Goal: Information Seeking & Learning: Learn about a topic

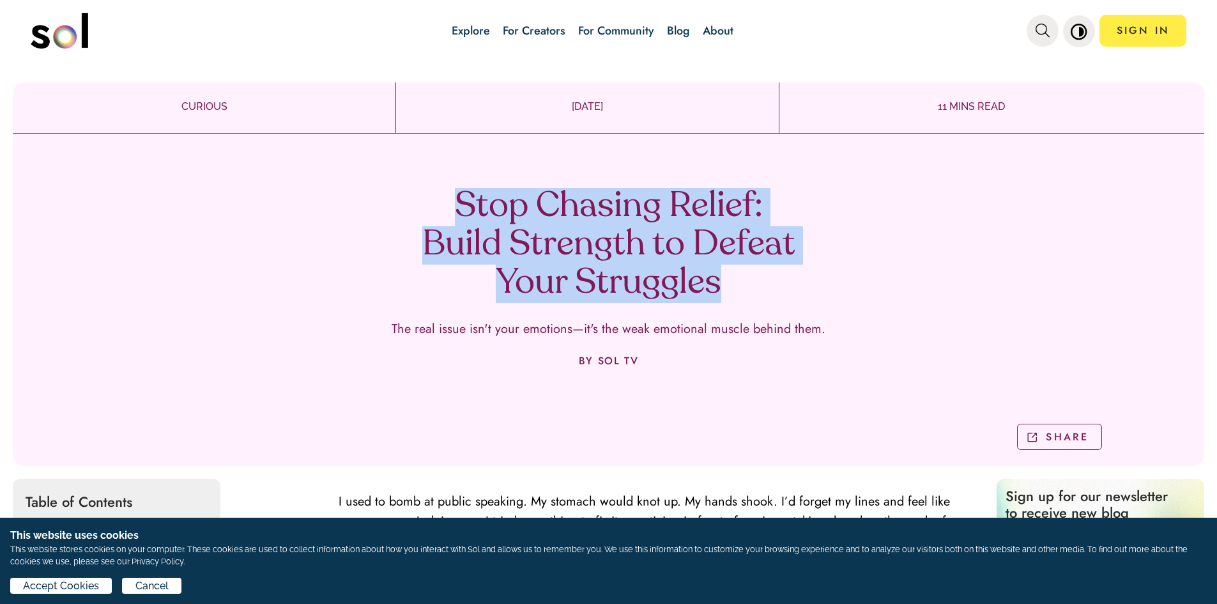
drag, startPoint x: 570, startPoint y: 278, endPoint x: 429, endPoint y: 207, distance: 157.7
click at [429, 207] on h1 "Stop Chasing Relief: Build Strength to Defeat Your Struggles" at bounding box center [608, 245] width 377 height 115
copy h1 "Stop Chasing Relief: Build Strength to Defeat Your Struggles"
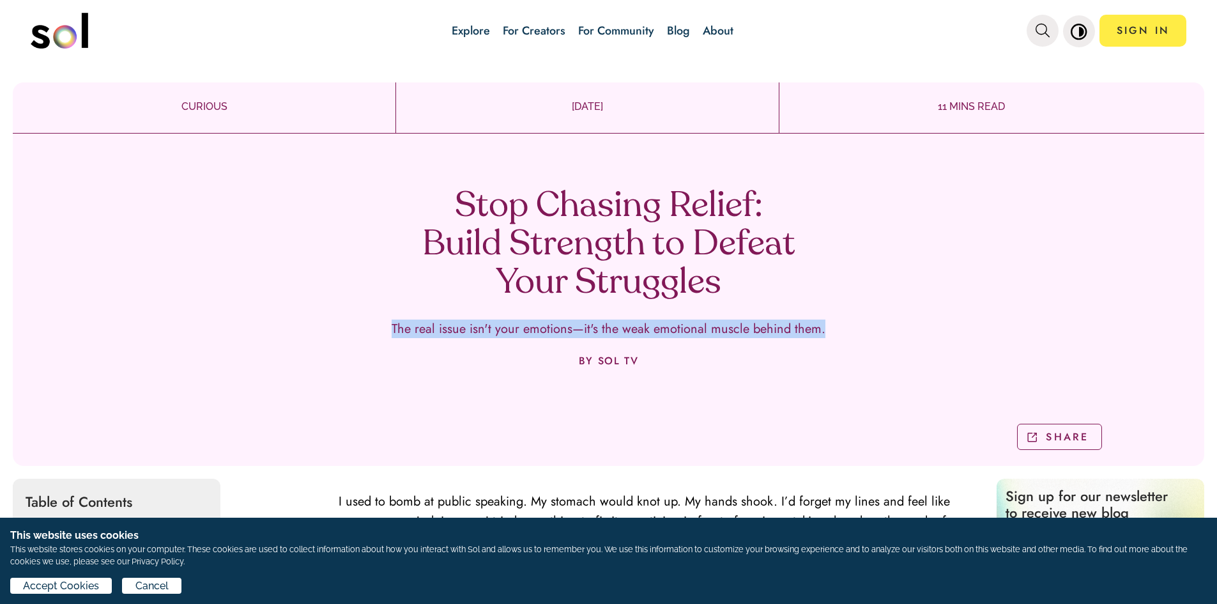
drag, startPoint x: 697, startPoint y: 328, endPoint x: 365, endPoint y: 325, distance: 332.8
click at [365, 325] on div "Stop Chasing Relief: Build Strength to Defeat Your Struggles The real issue isn…" at bounding box center [608, 304] width 1191 height 323
copy p "The real issue isn't your emotions—it's the weak emotional muscle behind them."
click at [678, 34] on link "Blog" at bounding box center [678, 30] width 23 height 17
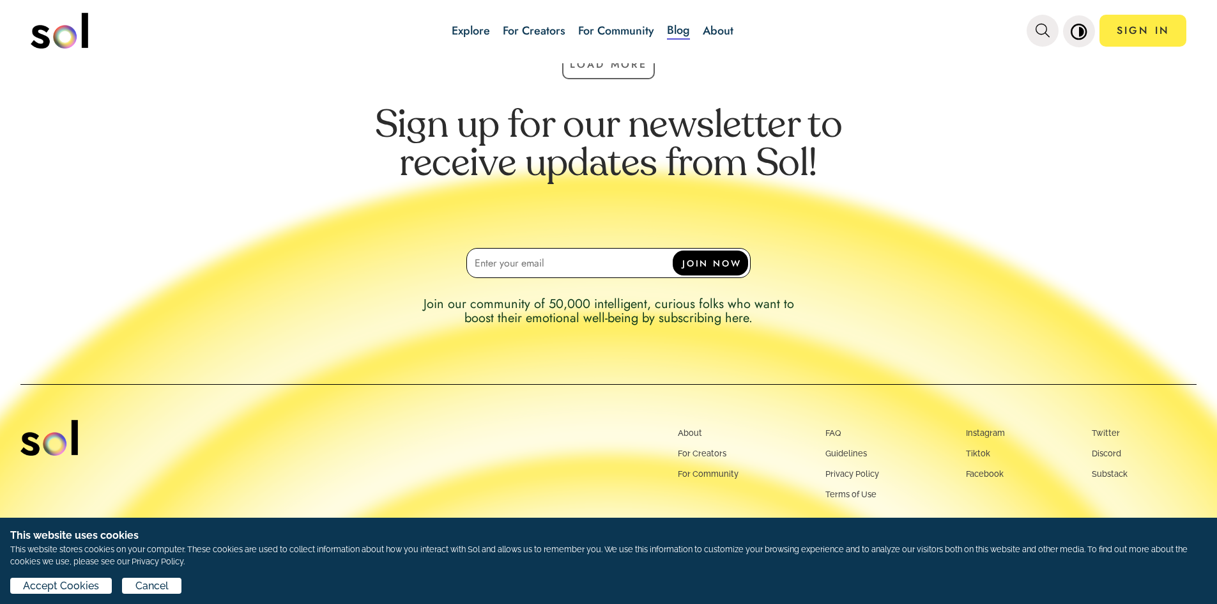
scroll to position [968, 0]
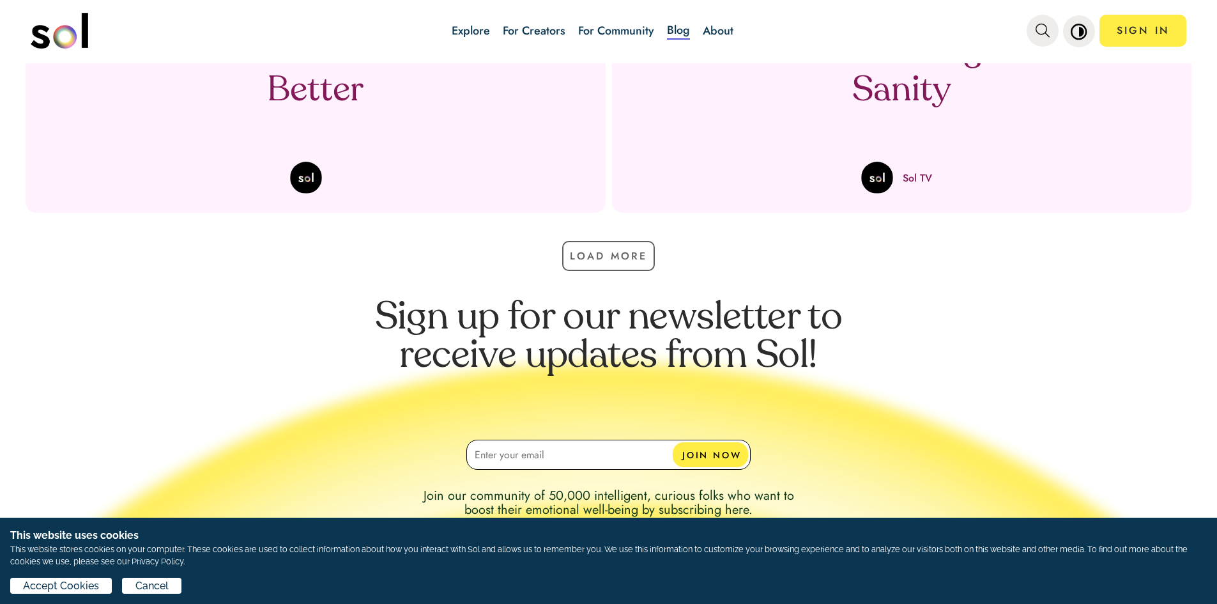
click at [574, 275] on div "Load More" at bounding box center [608, 262] width 1217 height 43
click at [589, 258] on button "Load More" at bounding box center [608, 256] width 93 height 30
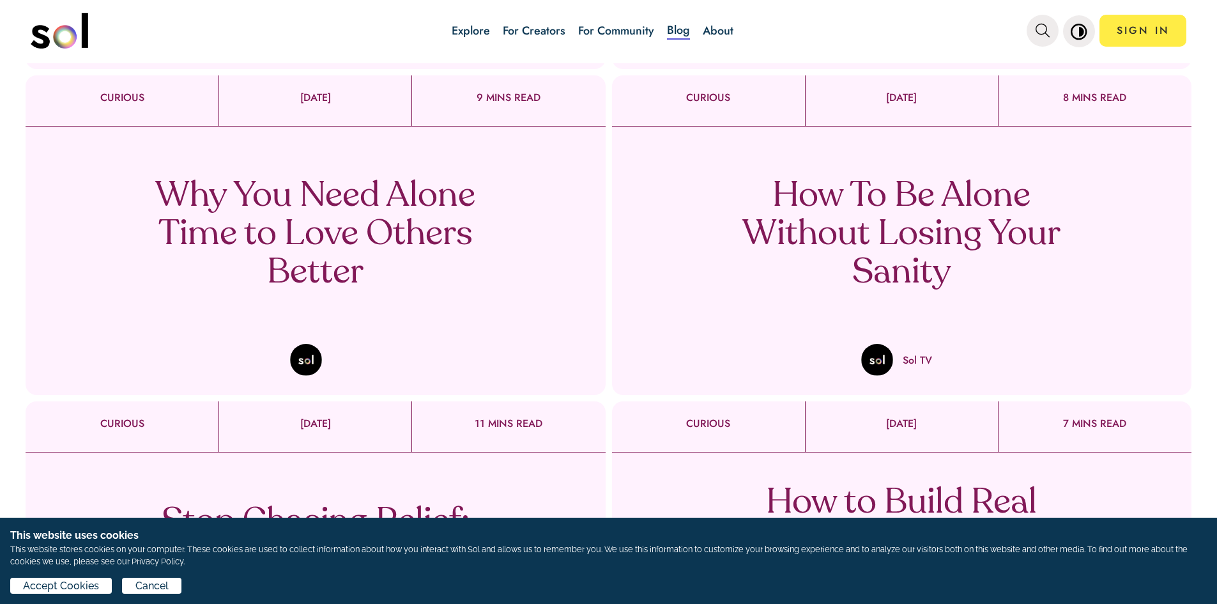
scroll to position [777, 0]
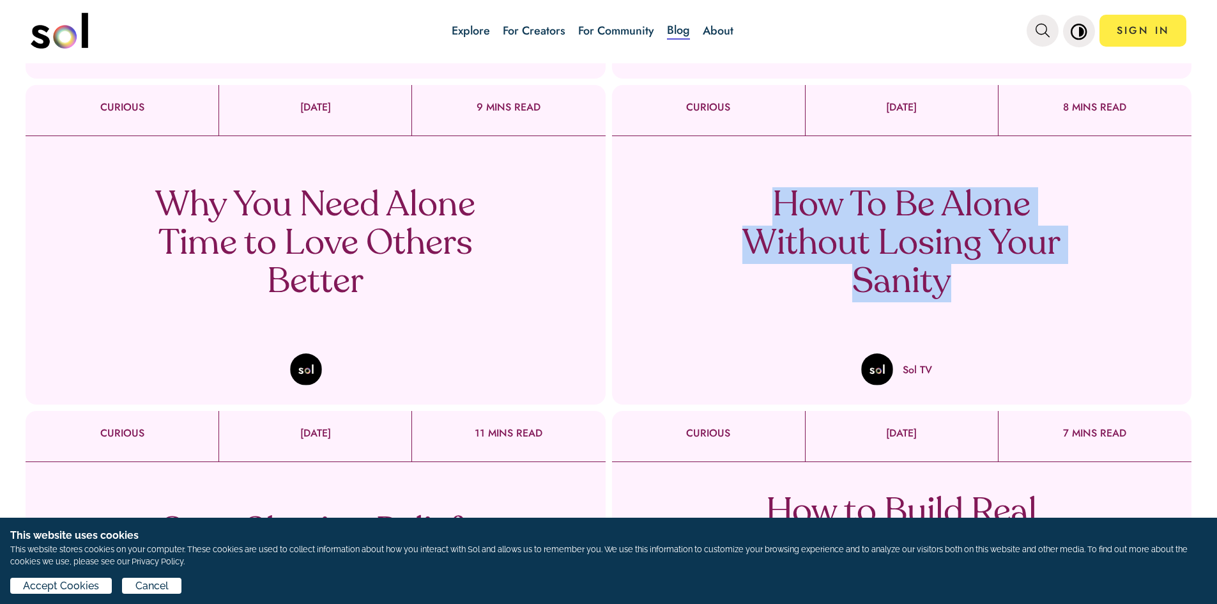
drag, startPoint x: 745, startPoint y: 188, endPoint x: 1047, endPoint y: 275, distance: 314.9
click at [1054, 278] on p "How To Be Alone Without Losing Your Sanity" at bounding box center [901, 244] width 377 height 115
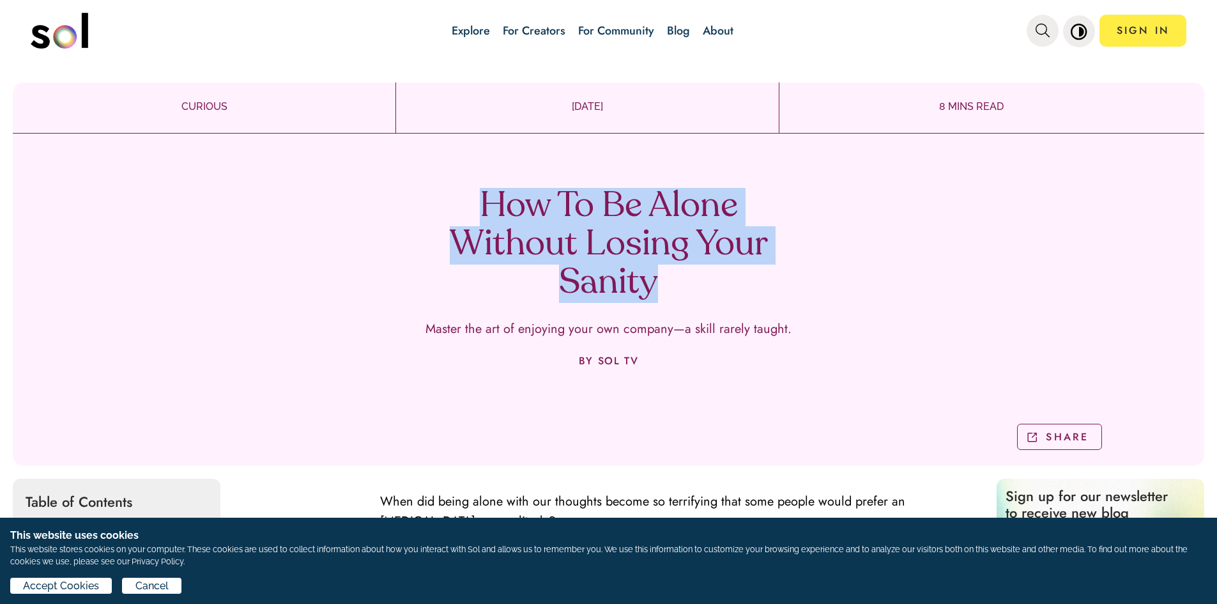
drag, startPoint x: 460, startPoint y: 199, endPoint x: 673, endPoint y: 273, distance: 225.2
click at [680, 285] on h1 "How To Be Alone Without Losing Your Sanity" at bounding box center [608, 245] width 377 height 115
copy h1 "How To Be Alone Without Losing Your Sanity"
click at [409, 282] on div "How To Be Alone Without Losing Your Sanity Master the art of enjoying your own …" at bounding box center [608, 304] width 1191 height 323
click at [433, 186] on div "How To Be Alone Without Losing Your Sanity Master the art of enjoying your own …" at bounding box center [608, 304] width 1191 height 323
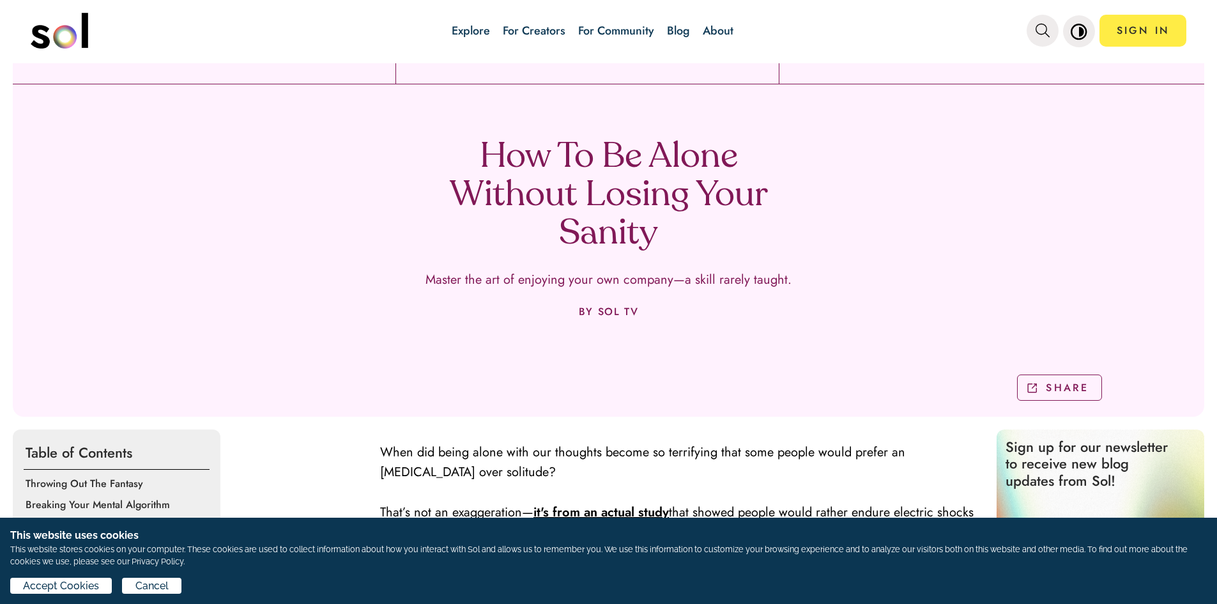
scroll to position [128, 0]
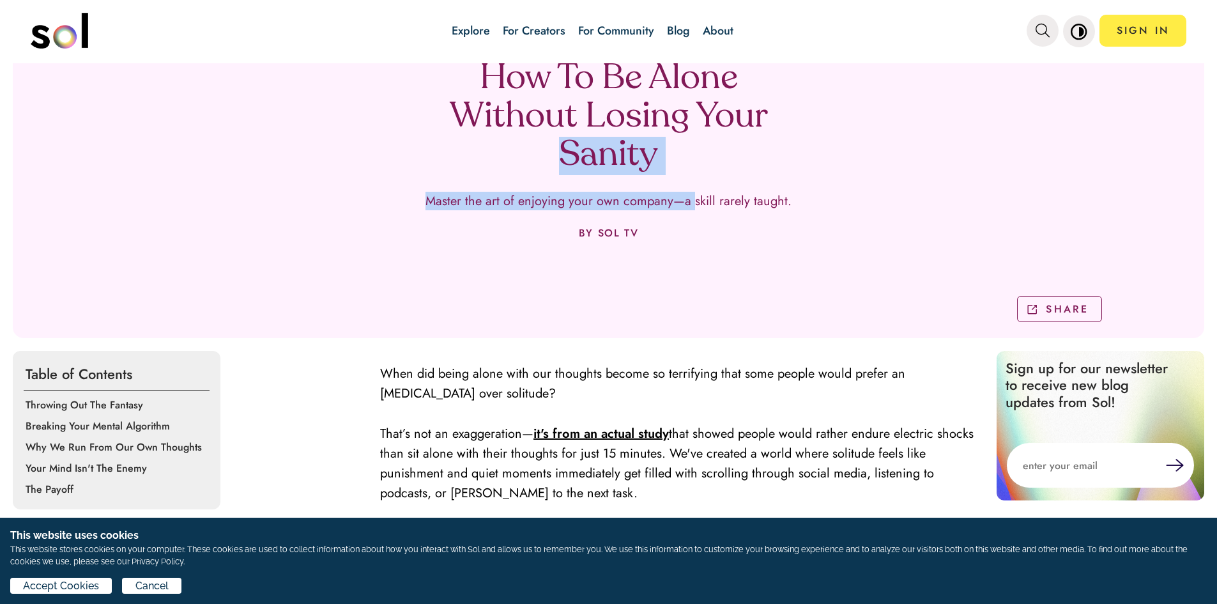
drag, startPoint x: 540, startPoint y: 213, endPoint x: 690, endPoint y: 233, distance: 152.1
click at [690, 233] on div "How To Be Alone Without Losing Your Sanity Master the art of enjoying your own …" at bounding box center [608, 176] width 1191 height 323
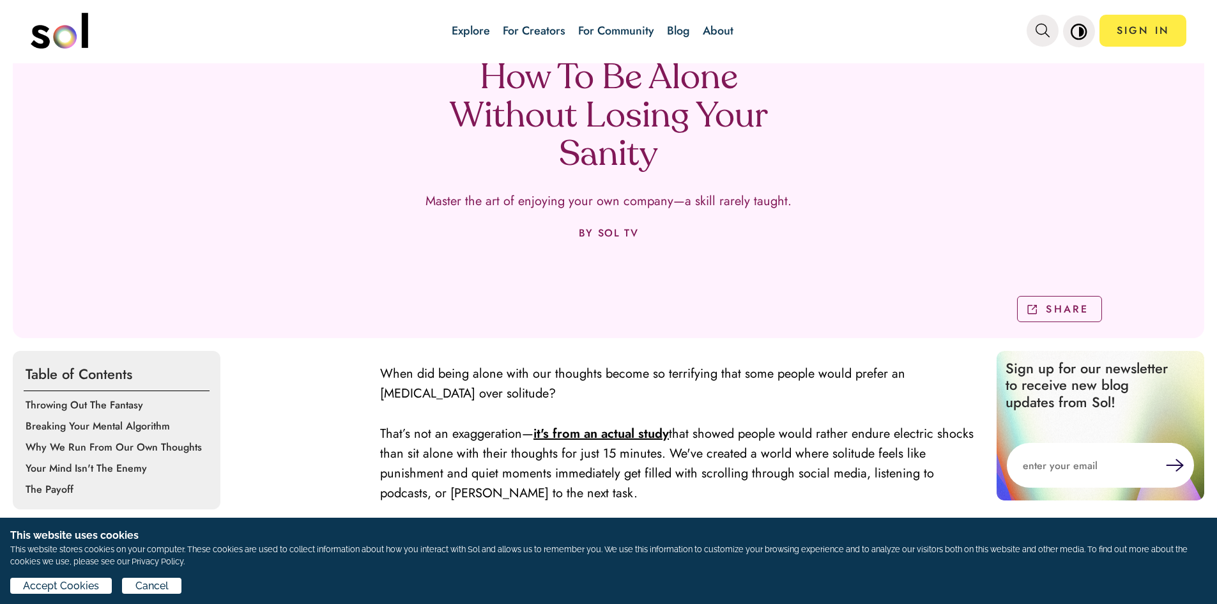
click at [716, 243] on div "How To Be Alone Without Losing Your Sanity Master the art of enjoying your own …" at bounding box center [608, 176] width 1191 height 323
drag, startPoint x: 657, startPoint y: 241, endPoint x: 434, endPoint y: 209, distance: 225.3
click at [434, 209] on div "How To Be Alone Without Losing Your Sanity Master the art of enjoying your own …" at bounding box center [608, 176] width 1191 height 323
click at [571, 277] on div "How To Be Alone Without Losing Your Sanity Master the art of enjoying your own …" at bounding box center [608, 176] width 1191 height 323
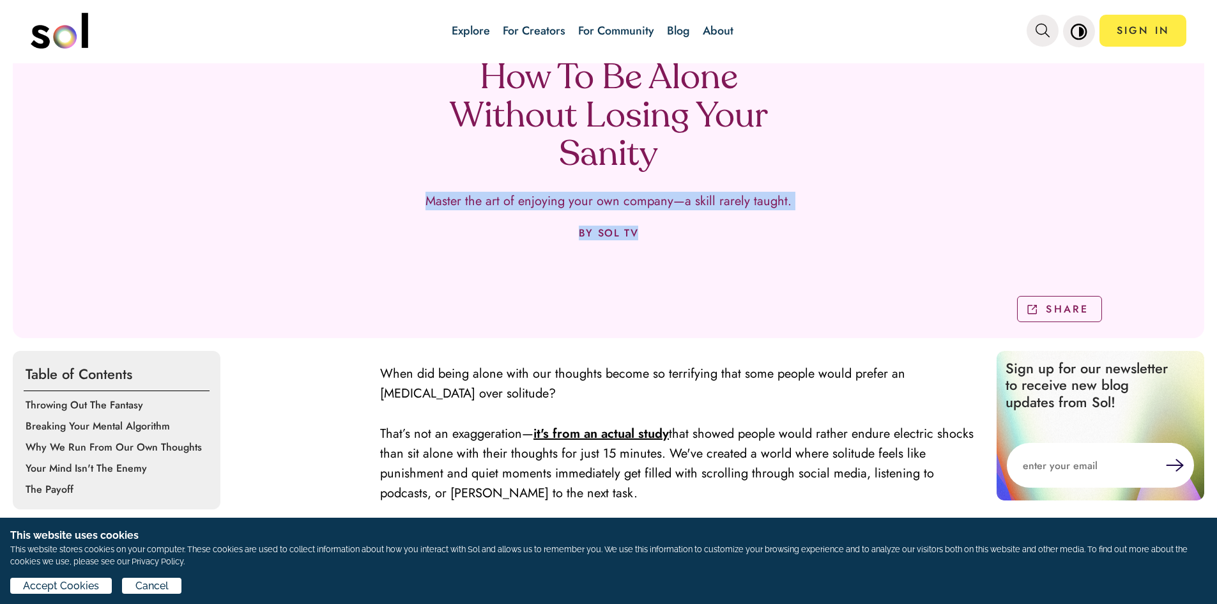
drag, startPoint x: 624, startPoint y: 234, endPoint x: 423, endPoint y: 206, distance: 202.5
click at [423, 206] on div "How To Be Alone Without Losing Your Sanity Master the art of enjoying your own …" at bounding box center [608, 176] width 1191 height 323
copy div "Master the art of enjoying your own company—a skill rarely taught. BY SOL TV"
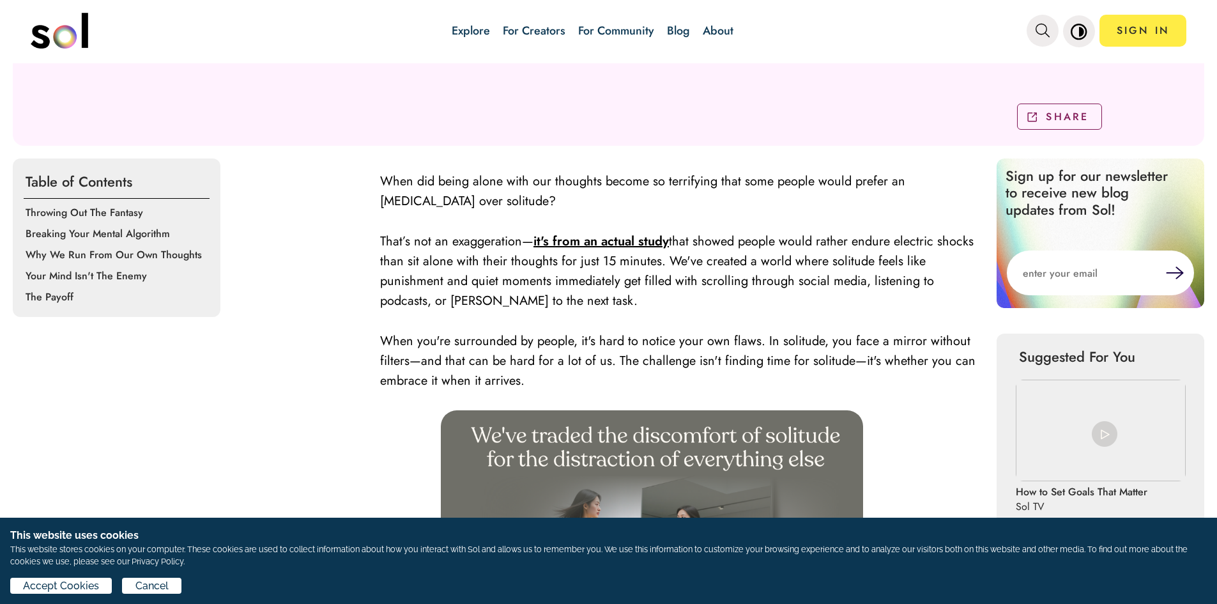
scroll to position [319, 0]
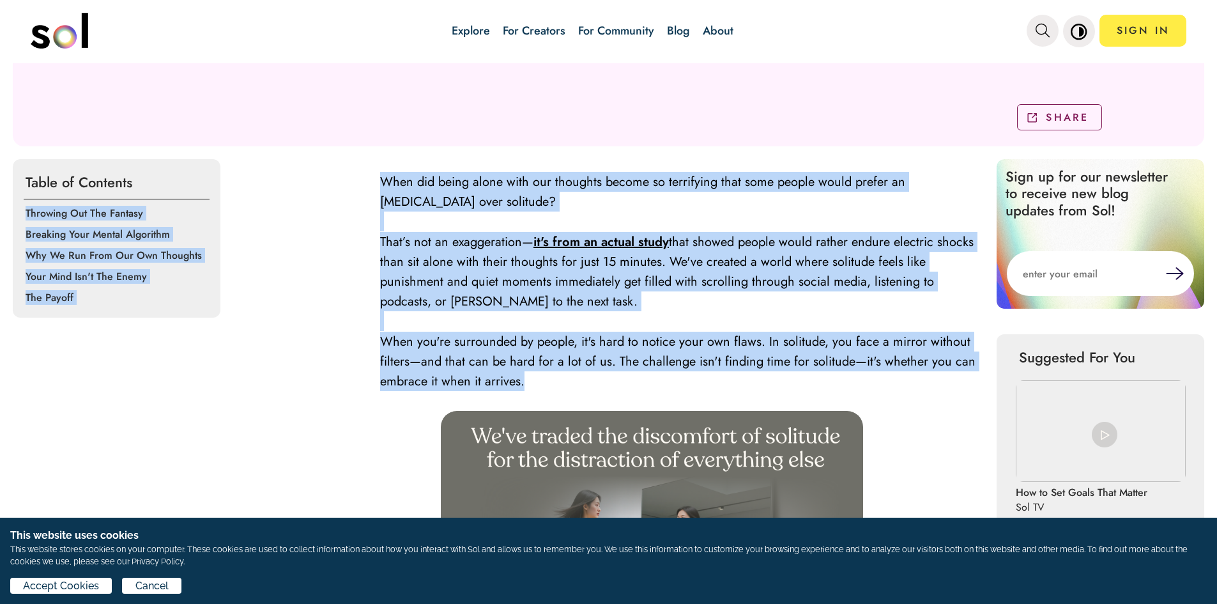
drag, startPoint x: 367, startPoint y: 181, endPoint x: 530, endPoint y: 380, distance: 257.7
drag, startPoint x: 518, startPoint y: 358, endPoint x: 347, endPoint y: 278, distance: 188.3
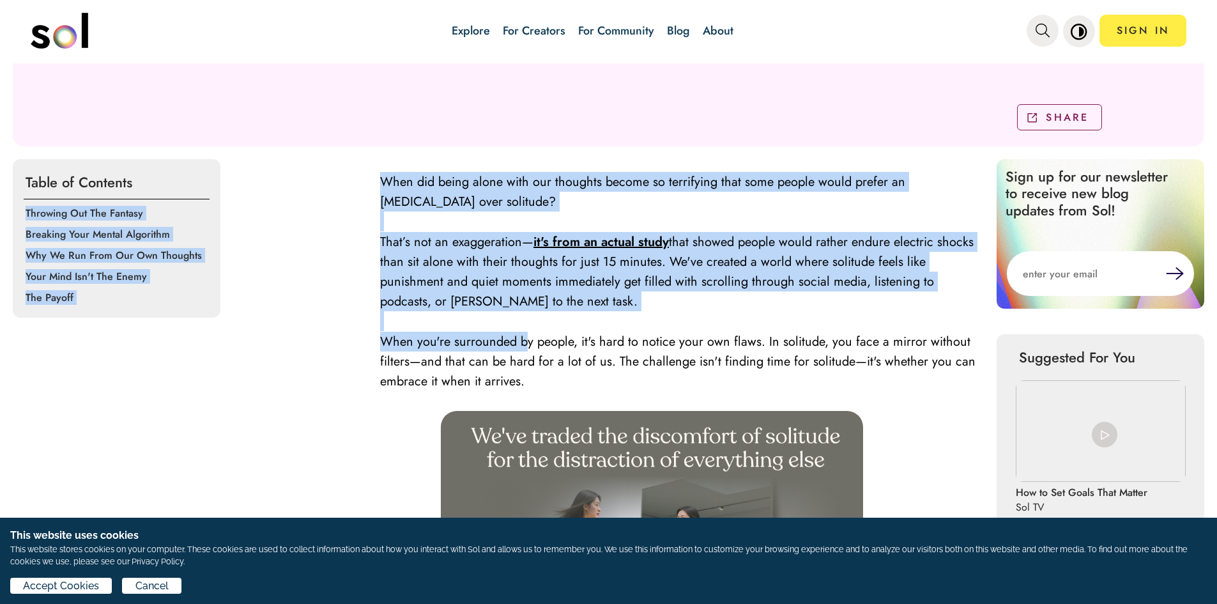
drag, startPoint x: 365, startPoint y: 179, endPoint x: 402, endPoint y: 335, distance: 160.0
drag, startPoint x: 265, startPoint y: 298, endPoint x: 356, endPoint y: 210, distance: 126.0
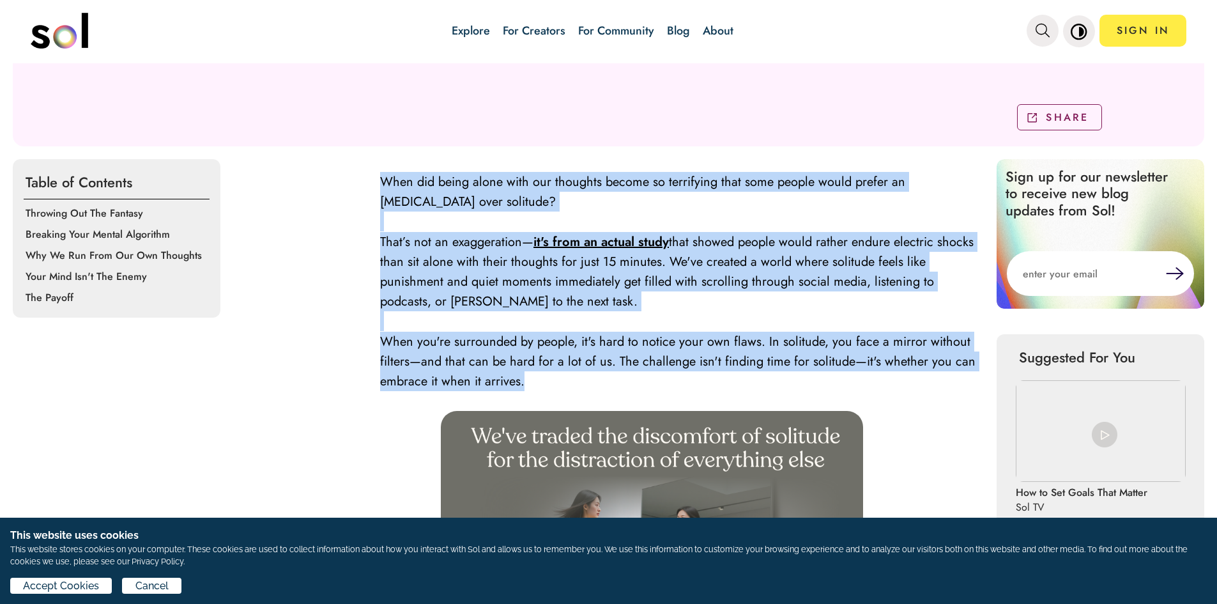
drag, startPoint x: 377, startPoint y: 179, endPoint x: 522, endPoint y: 384, distance: 251.1
copy div "When did being alone with our thoughts become so terrifying that some people wo…"
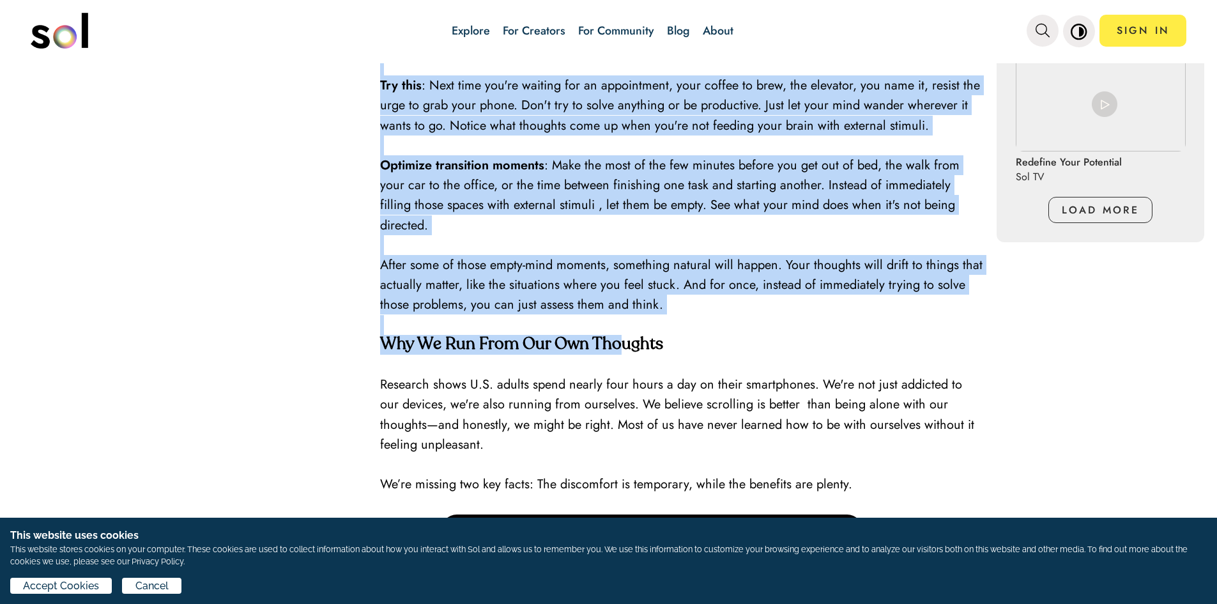
scroll to position [1405, 0]
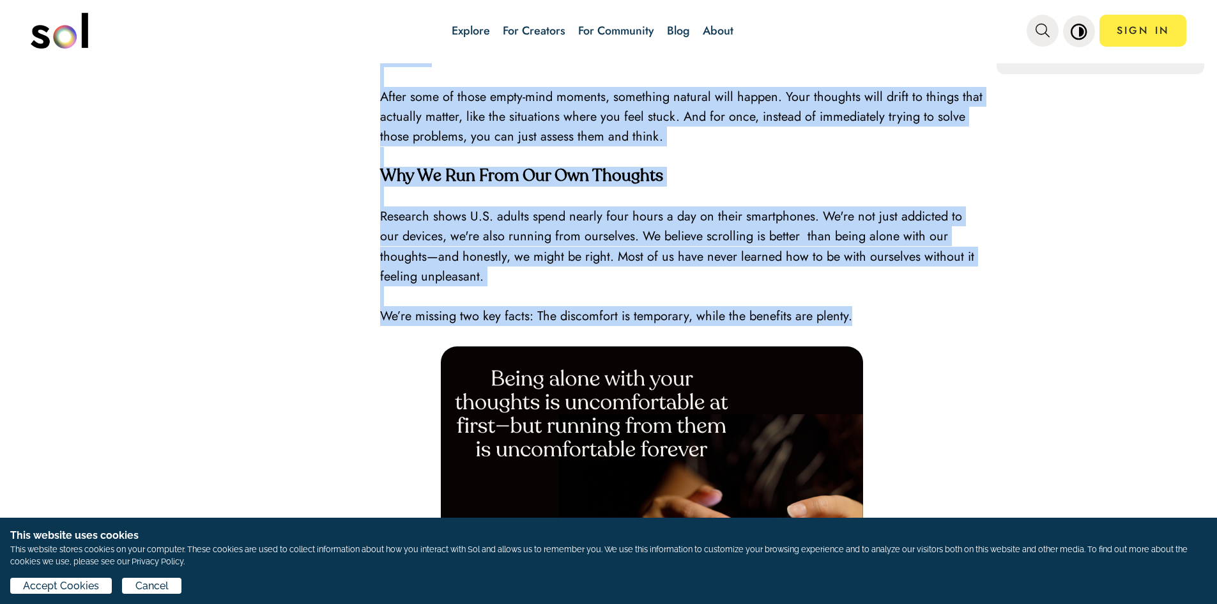
drag, startPoint x: 377, startPoint y: 167, endPoint x: 888, endPoint y: 316, distance: 532.3
click at [888, 316] on div "When did being alone with our thoughts become so terrifying that some people wo…" at bounding box center [682, 136] width 604 height 2101
copy div "Throwing Out The Fantasy The first step to being comfortable when you're alone …"
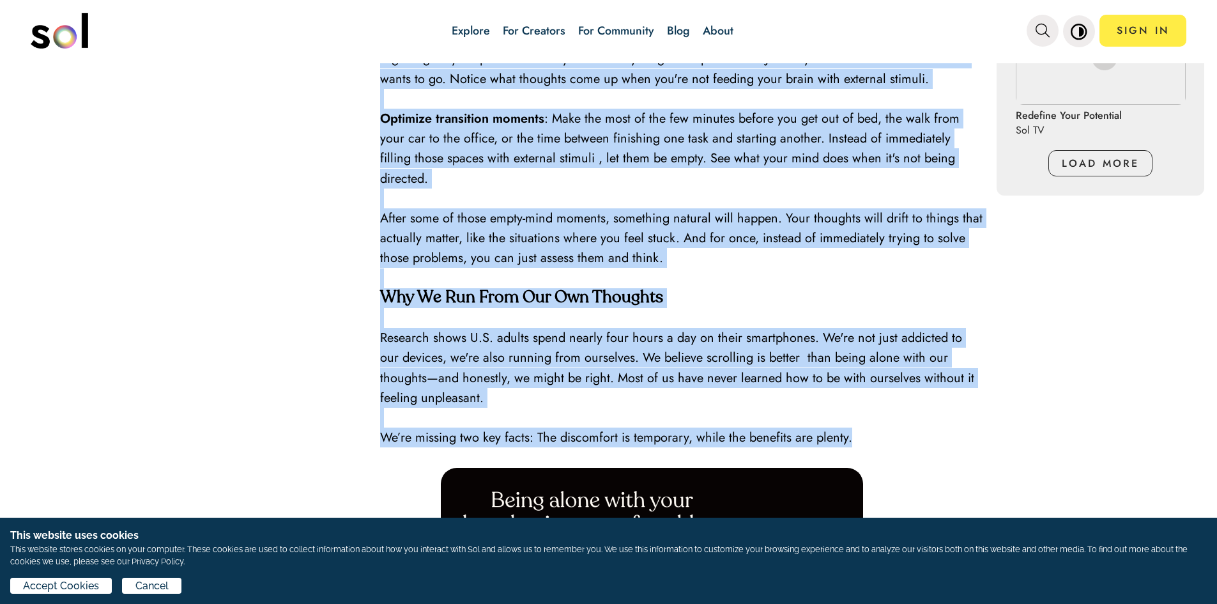
scroll to position [1341, 0]
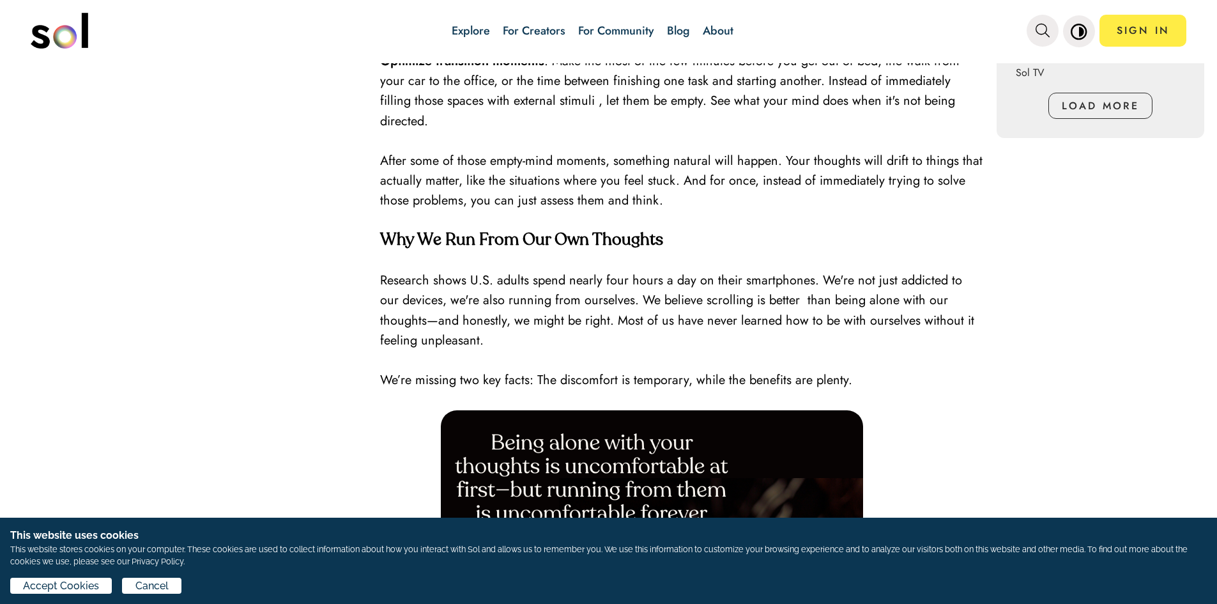
click at [941, 402] on p at bounding box center [682, 400] width 604 height 20
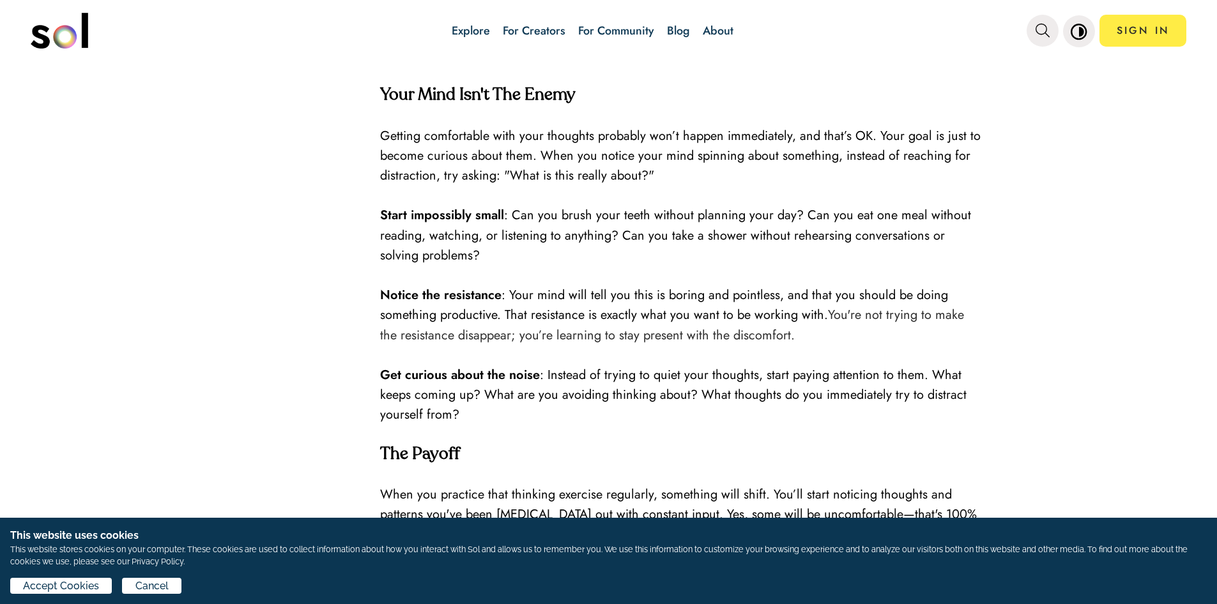
scroll to position [1852, 0]
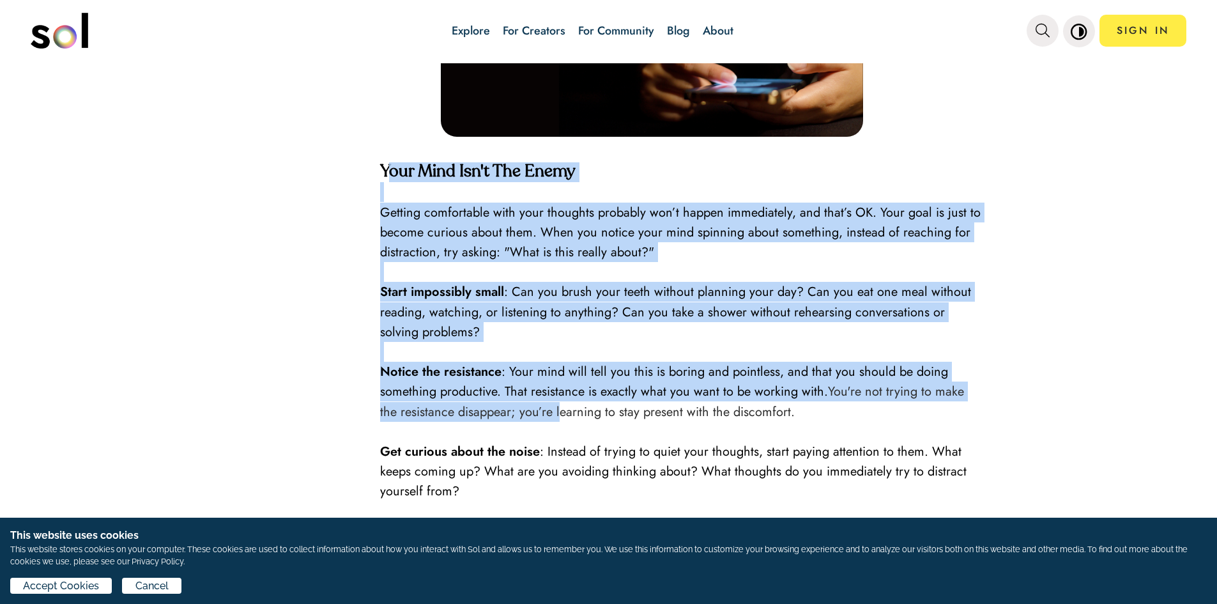
drag, startPoint x: 382, startPoint y: 173, endPoint x: 541, endPoint y: 366, distance: 250.0
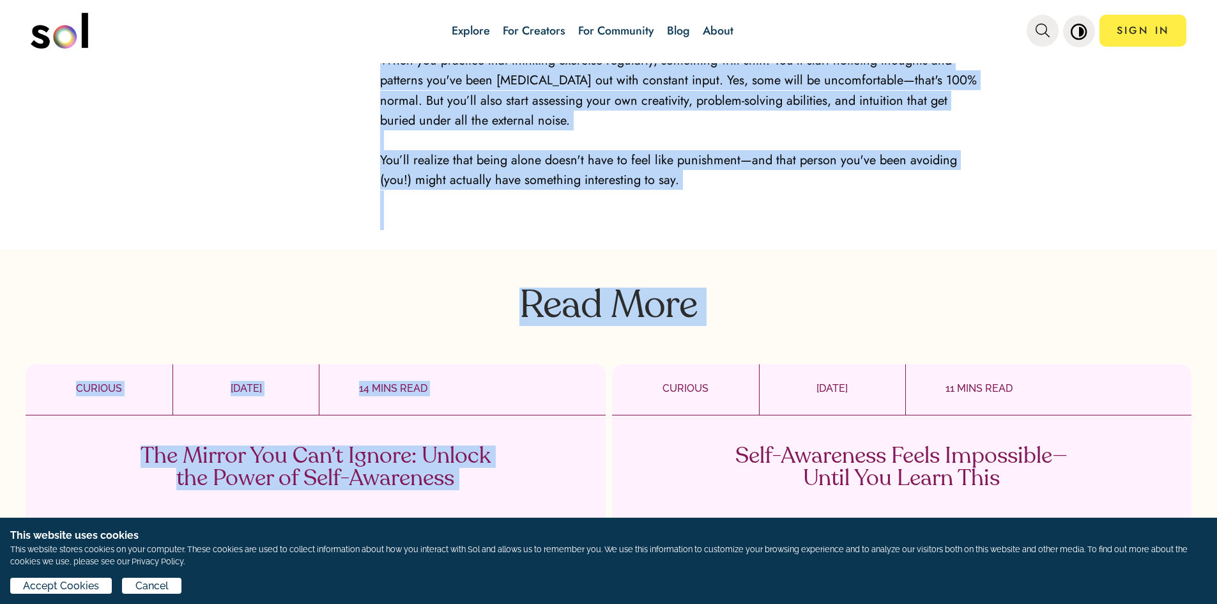
scroll to position [2363, 0]
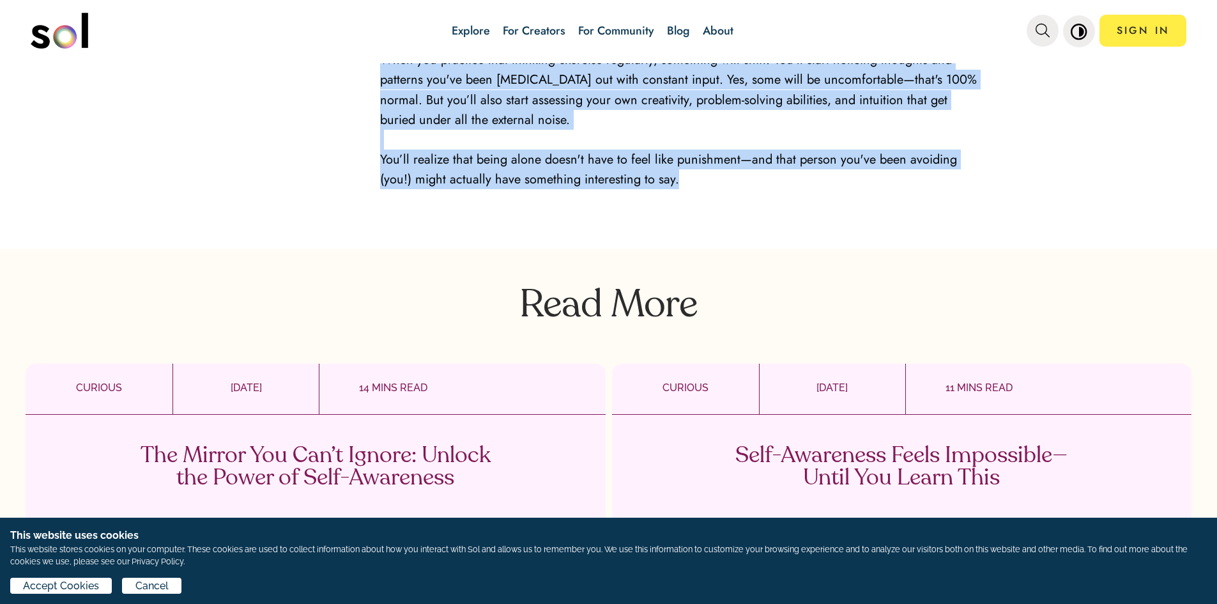
drag, startPoint x: 529, startPoint y: 247, endPoint x: 772, endPoint y: 166, distance: 256.3
copy div "Your Mind Isn't The Enemy Getting comfortable with your thoughts probably won’t…"
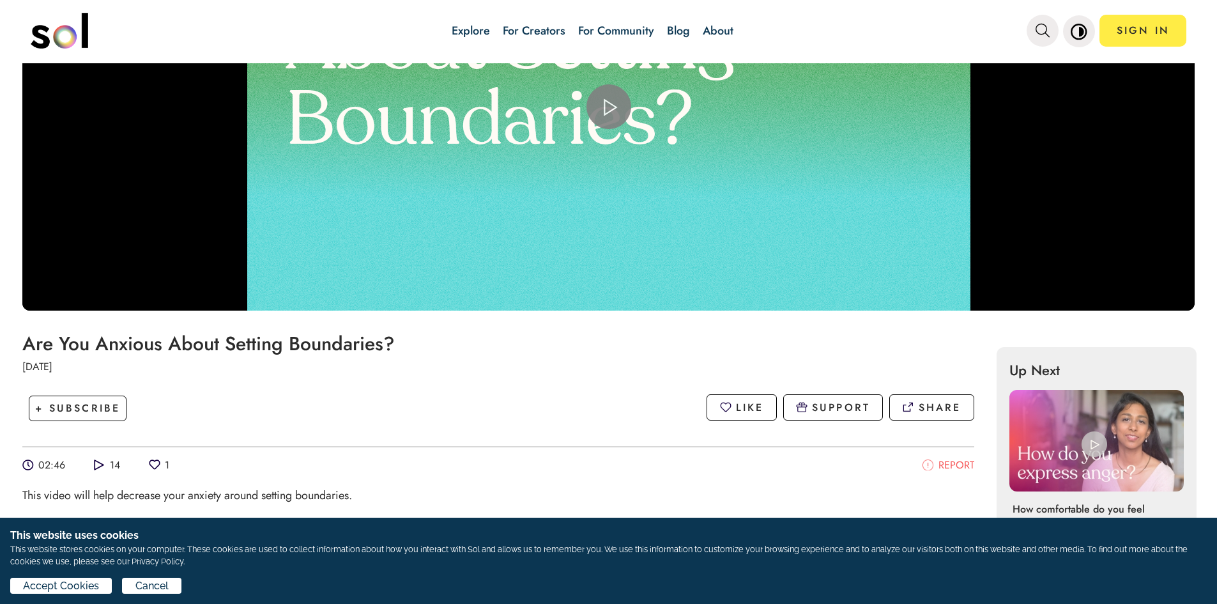
scroll to position [319, 0]
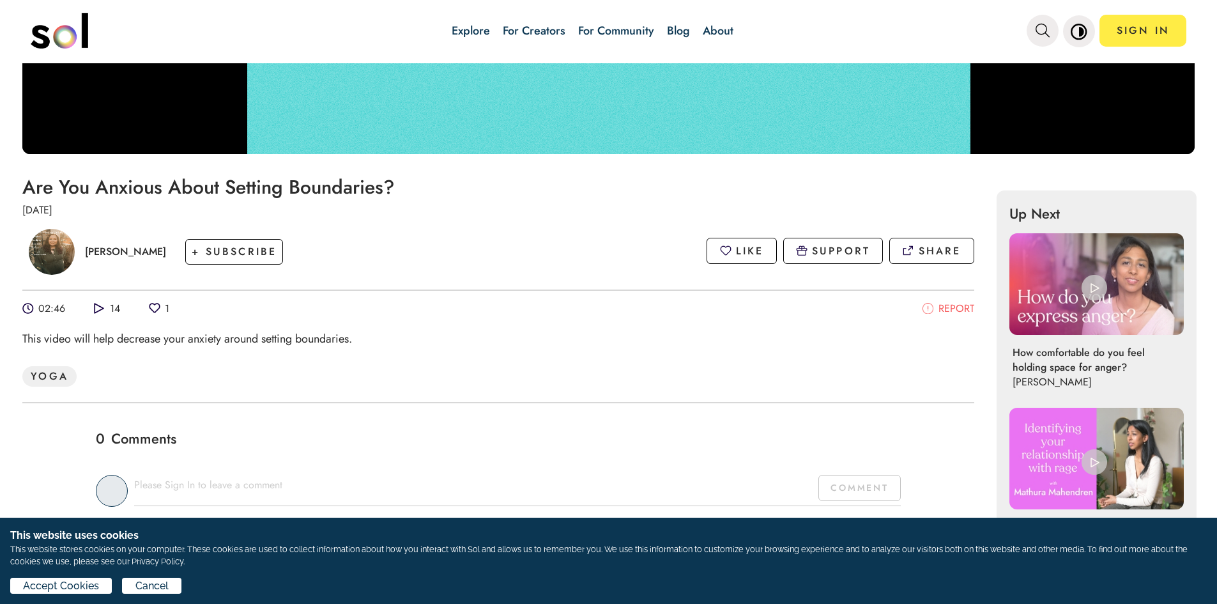
drag, startPoint x: 22, startPoint y: 185, endPoint x: 358, endPoint y: 190, distance: 335.3
click at [408, 199] on div "Are You Anxious About Setting Boundaries? [DATE]" at bounding box center [498, 196] width 952 height 41
click at [366, 217] on div "[PERSON_NAME] + SUBSCRIBE LIKE SUPPORT SHARE" at bounding box center [498, 250] width 952 height 67
drag, startPoint x: 24, startPoint y: 183, endPoint x: 397, endPoint y: 184, distance: 372.3
click at [397, 184] on h1 "Are You Anxious About Setting Boundaries?" at bounding box center [498, 186] width 952 height 21
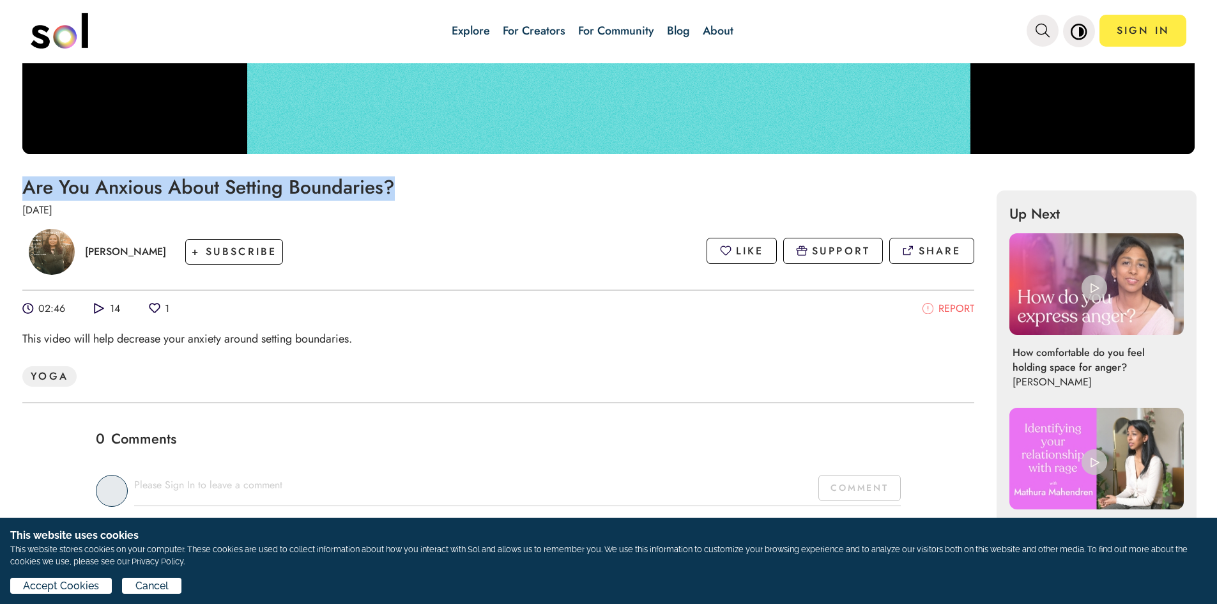
copy h1 "Are You Anxious About Setting Boundaries?"
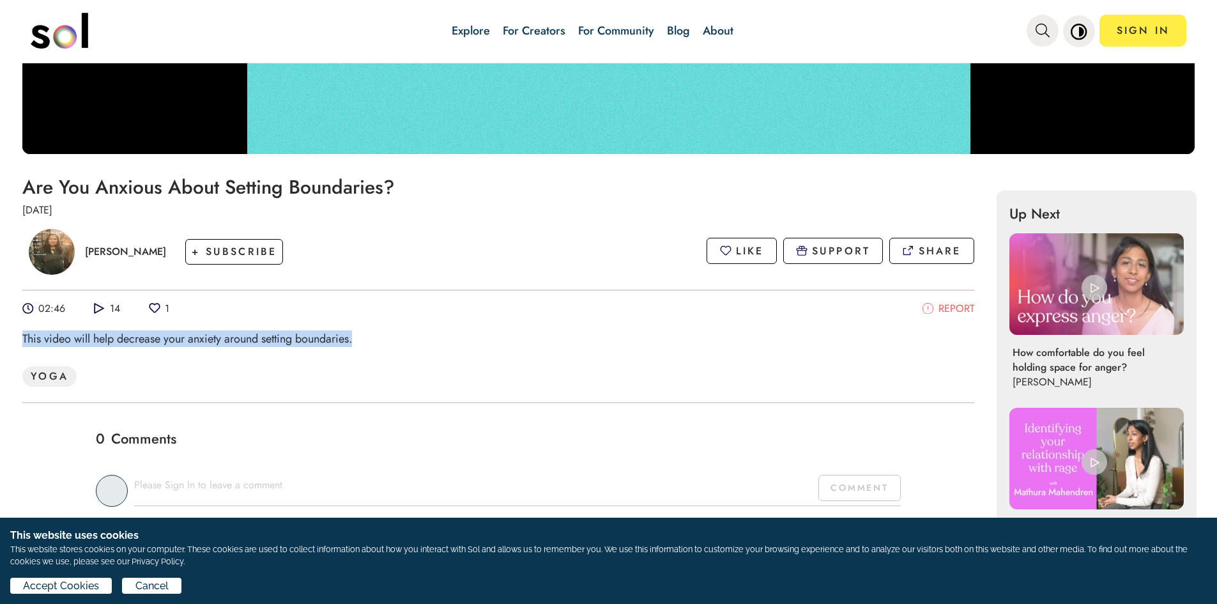
drag, startPoint x: 17, startPoint y: 338, endPoint x: 370, endPoint y: 345, distance: 353.2
copy div "This video will help decrease your anxiety around setting boundaries."
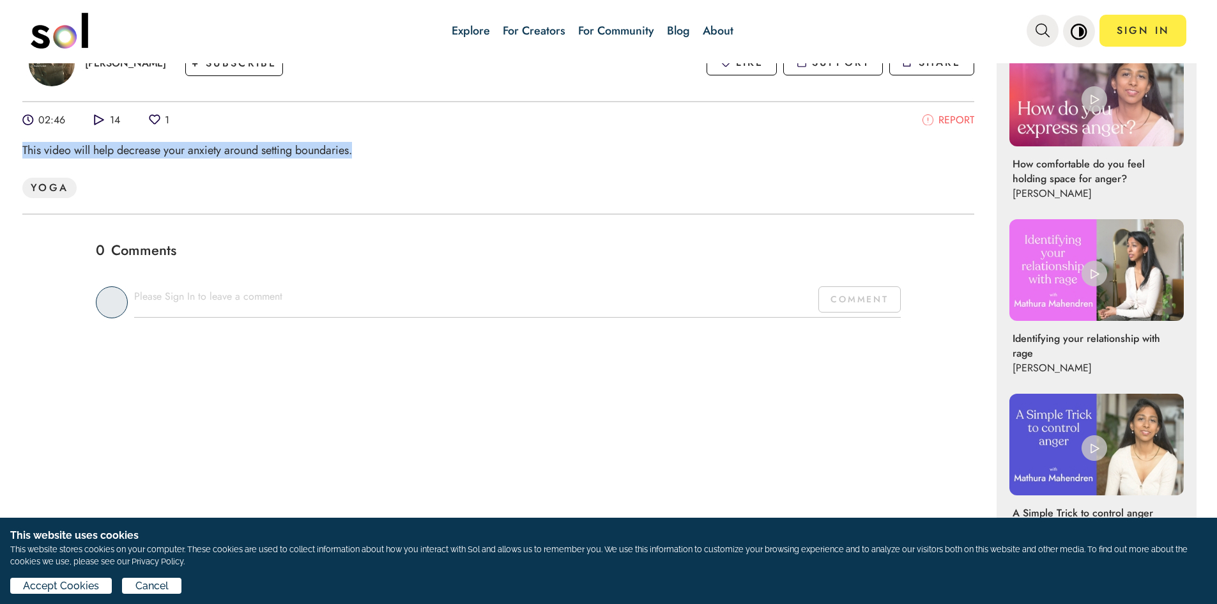
scroll to position [511, 0]
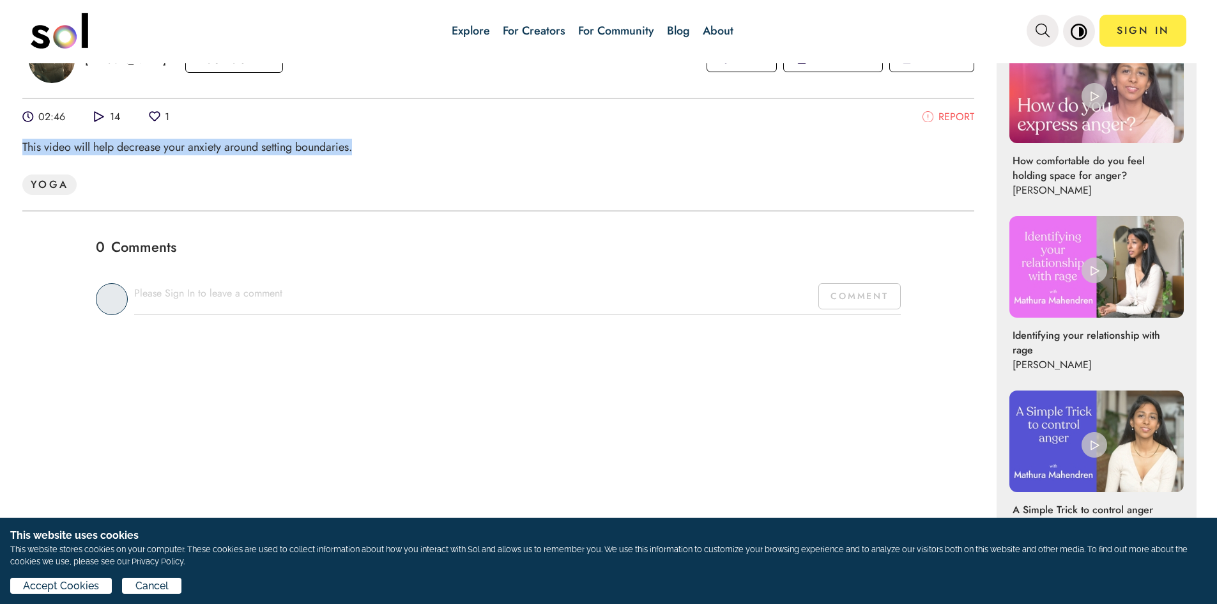
click at [676, 29] on link "Blog" at bounding box center [678, 30] width 23 height 17
